Goal: Navigation & Orientation: Find specific page/section

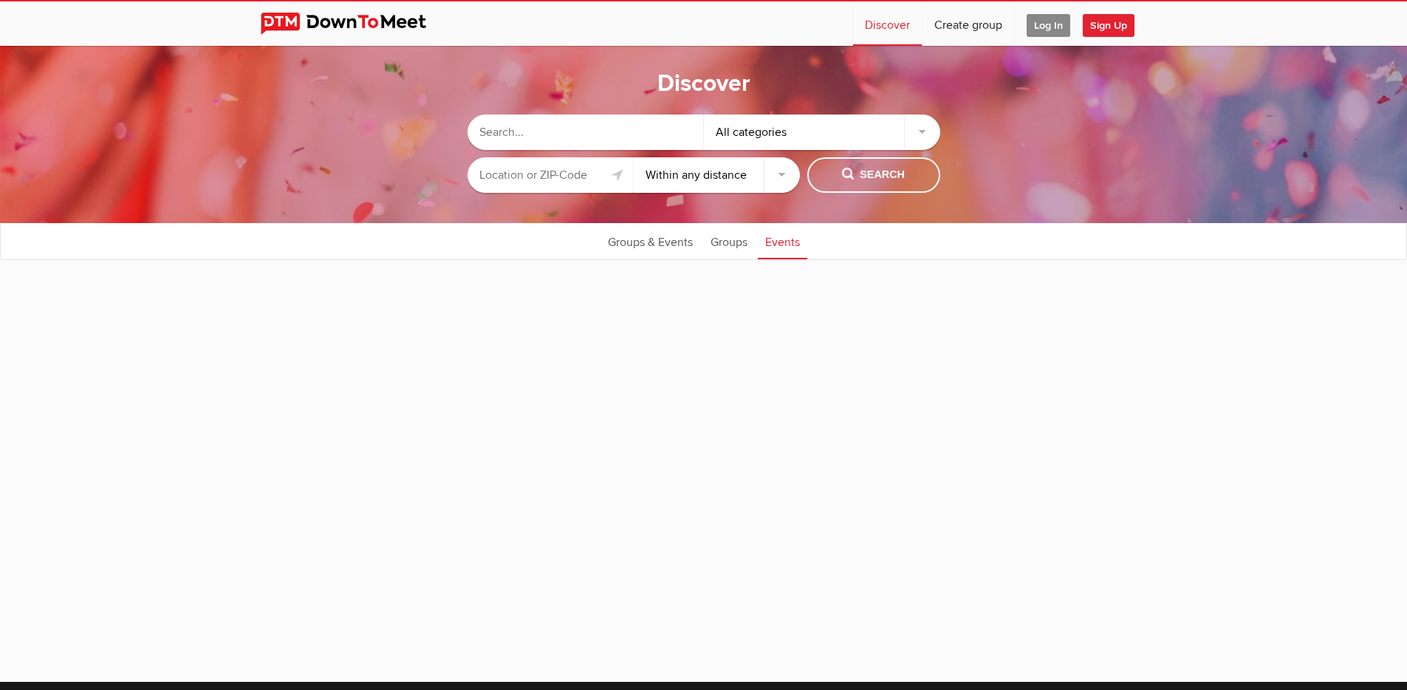
select select "null"
click at [1045, 22] on span "Log In" at bounding box center [1049, 25] width 44 height 23
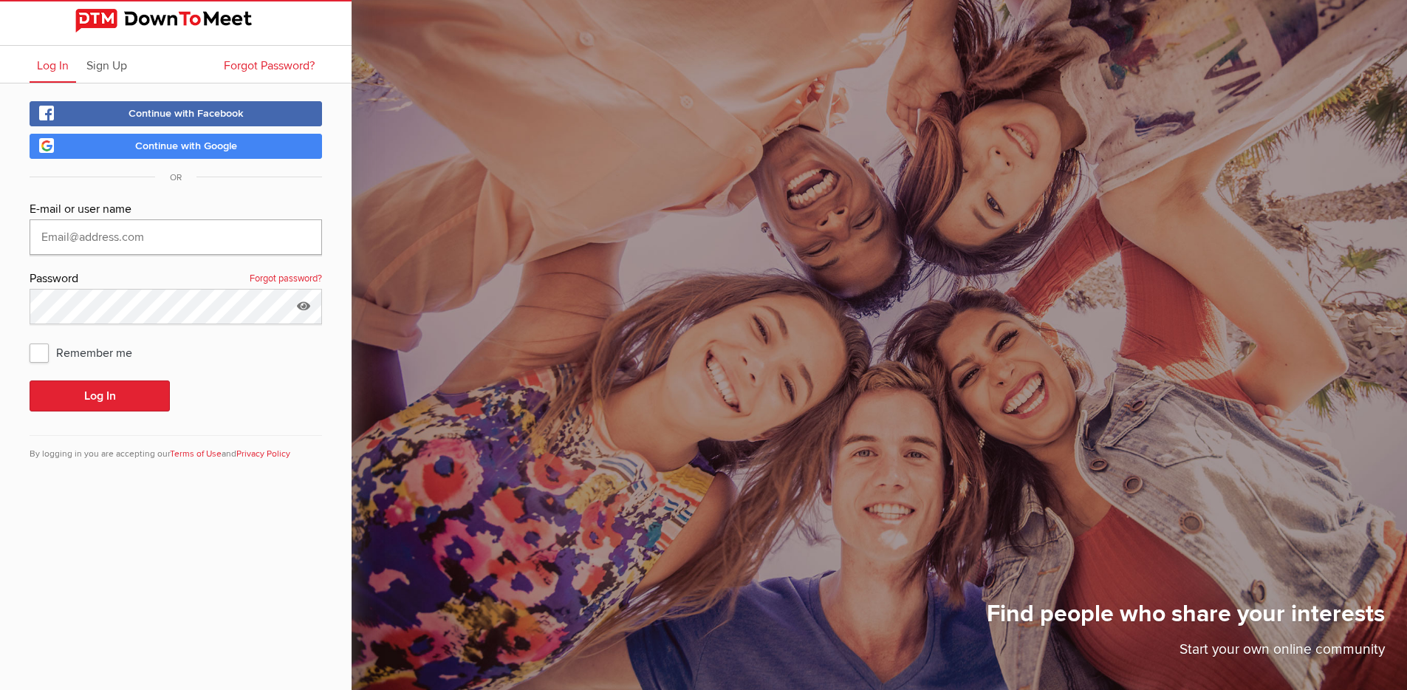
type input "[EMAIL_ADDRESS][DOMAIN_NAME]"
click at [33, 355] on span "Remember me" at bounding box center [88, 352] width 117 height 27
click at [30, 339] on input "Remember me" at bounding box center [29, 338] width 1 height 1
checkbox input "true"
click at [64, 392] on button "Log In" at bounding box center [100, 395] width 140 height 31
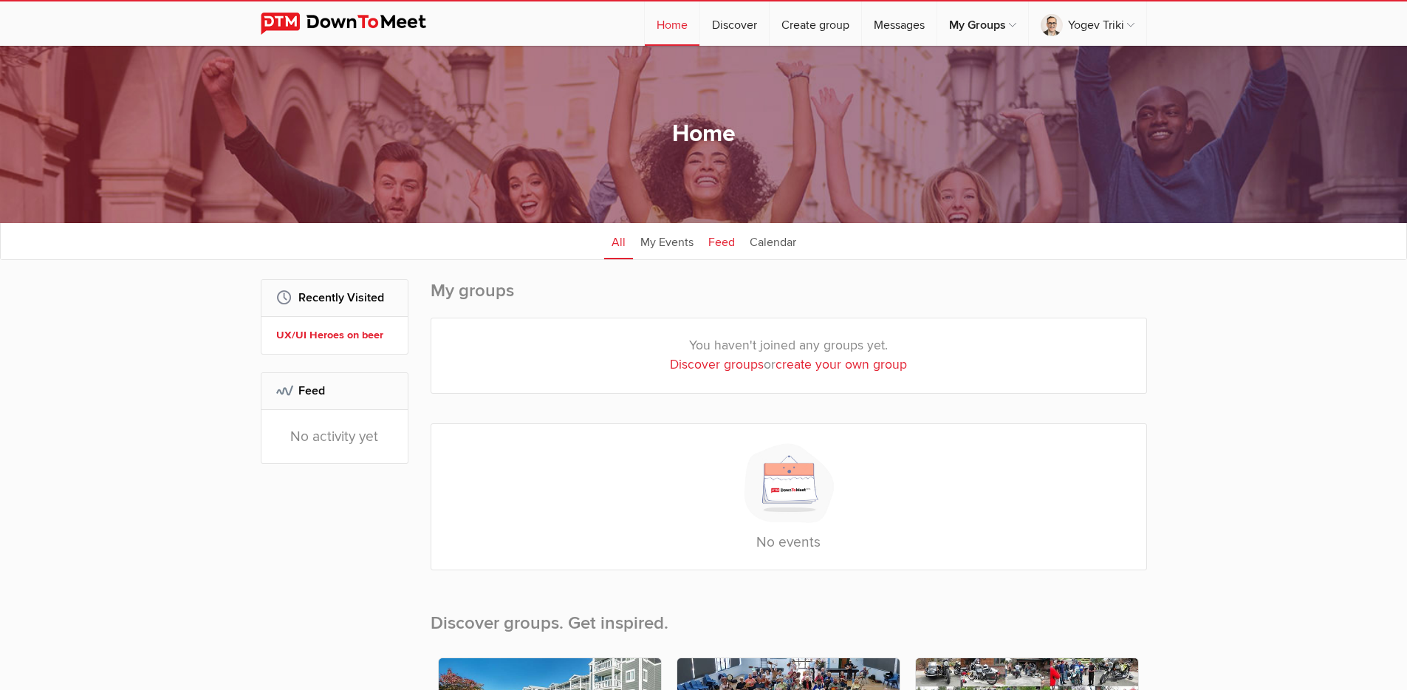
click at [727, 239] on link "Feed" at bounding box center [721, 240] width 41 height 37
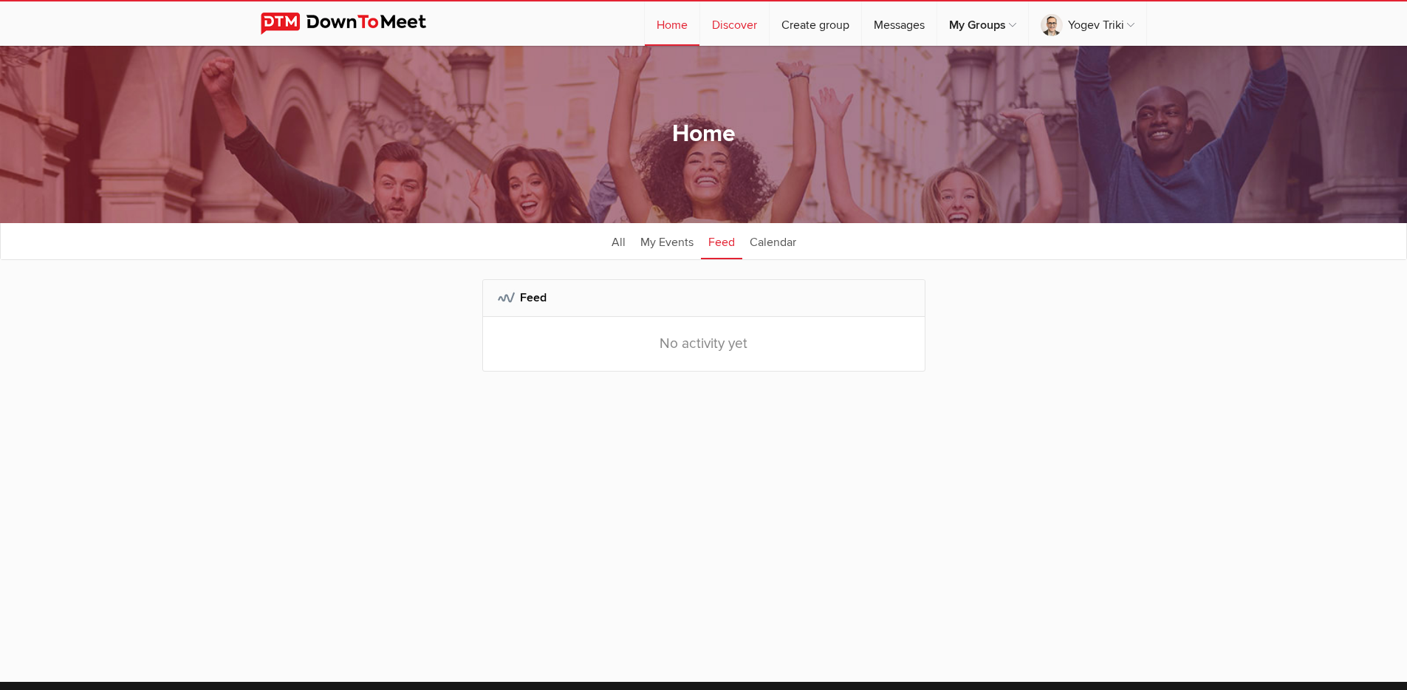
click at [737, 29] on link "Discover" at bounding box center [734, 23] width 69 height 44
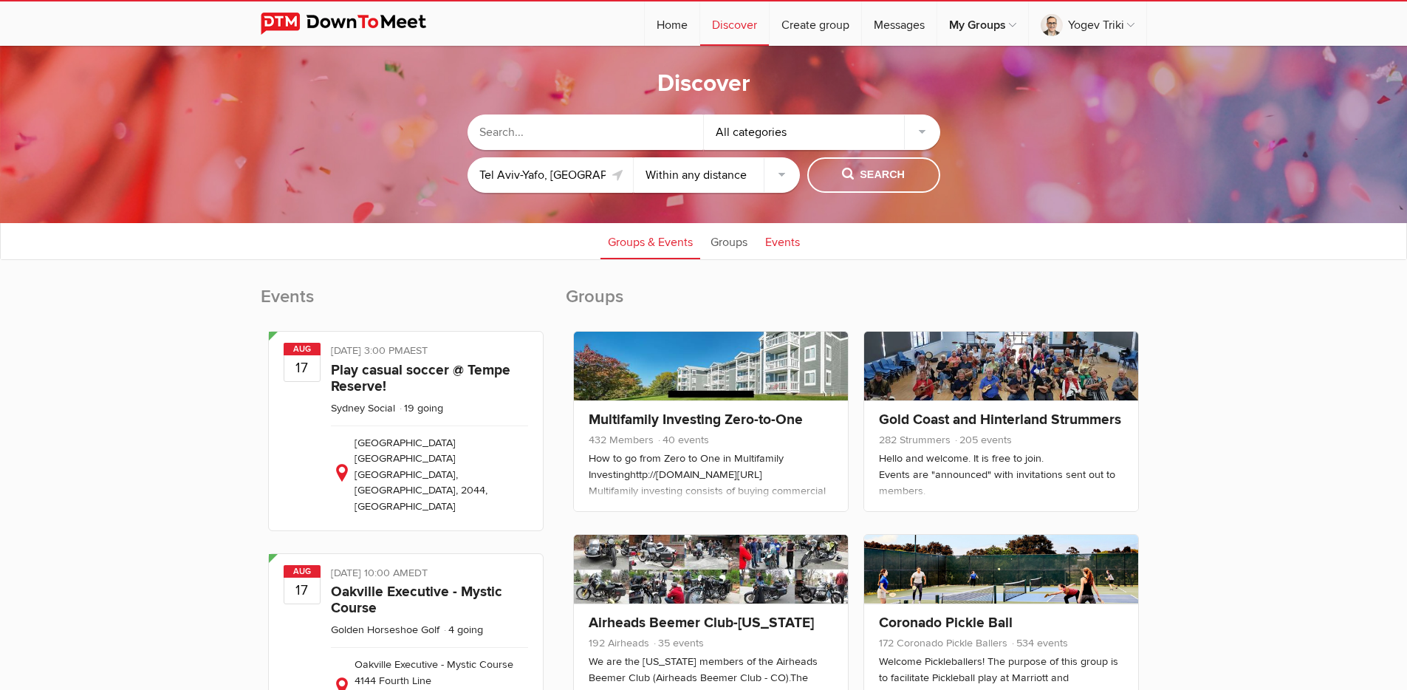
click at [776, 243] on link "Events" at bounding box center [783, 240] width 50 height 37
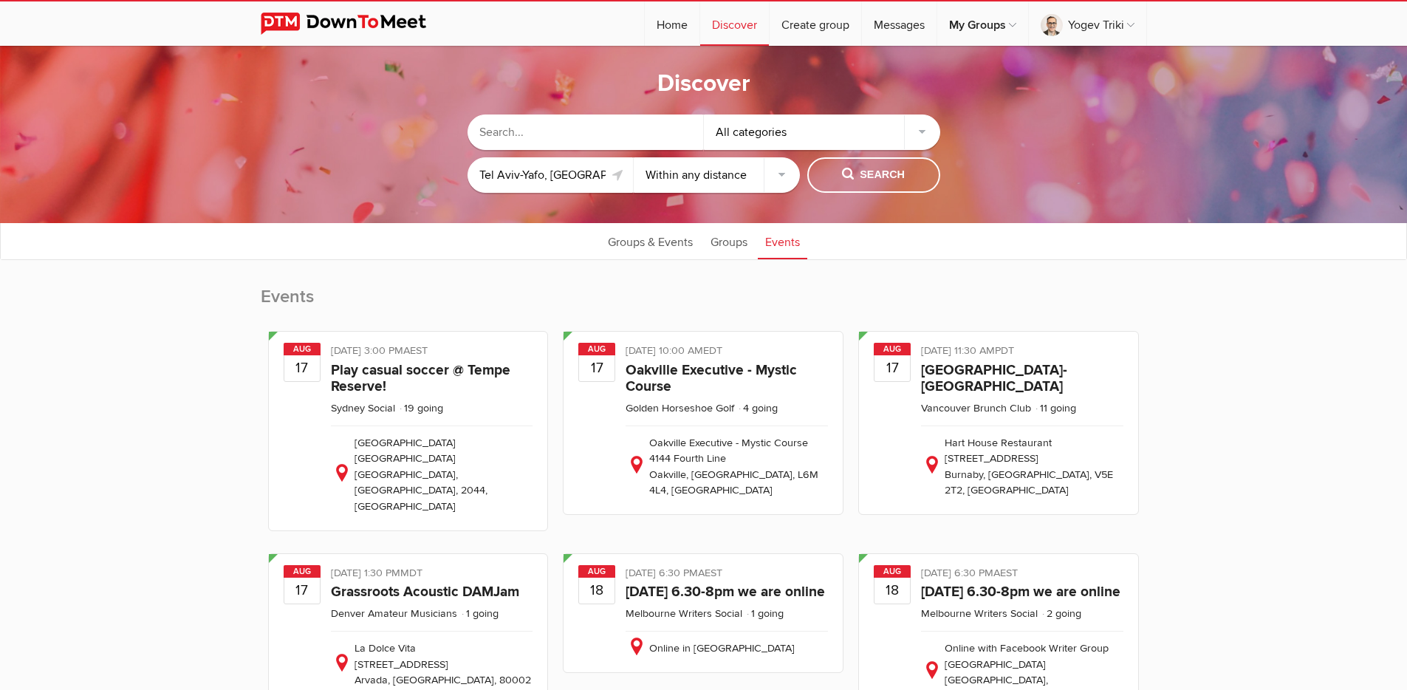
click at [671, 180] on select "Within 10 miles Within 25 miles Within 50 miles Within 100 miles Within any dis…" at bounding box center [717, 174] width 166 height 35
select select "50"
click at [634, 157] on select "Within 10 miles Within 25 miles Within 50 miles Within 100 miles Within any dis…" at bounding box center [717, 174] width 166 height 35
click at [892, 178] on span "Search" at bounding box center [873, 175] width 63 height 16
